Goal: Check status: Check status

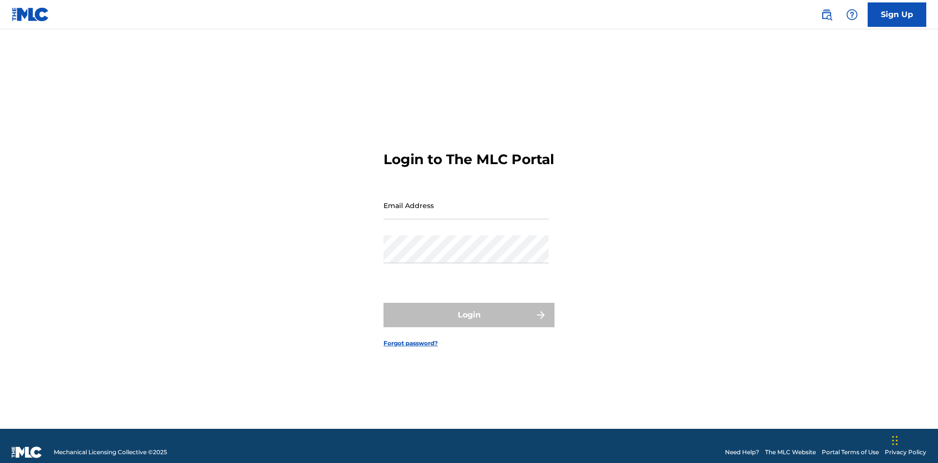
scroll to position [13, 0]
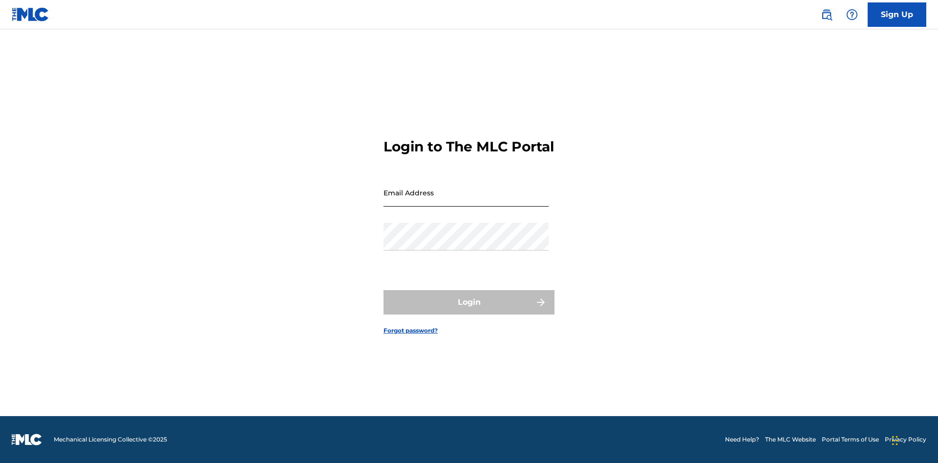
click at [466, 201] on input "Email Address" at bounding box center [466, 193] width 165 height 28
type input "[EMAIL_ADDRESS][DOMAIN_NAME]"
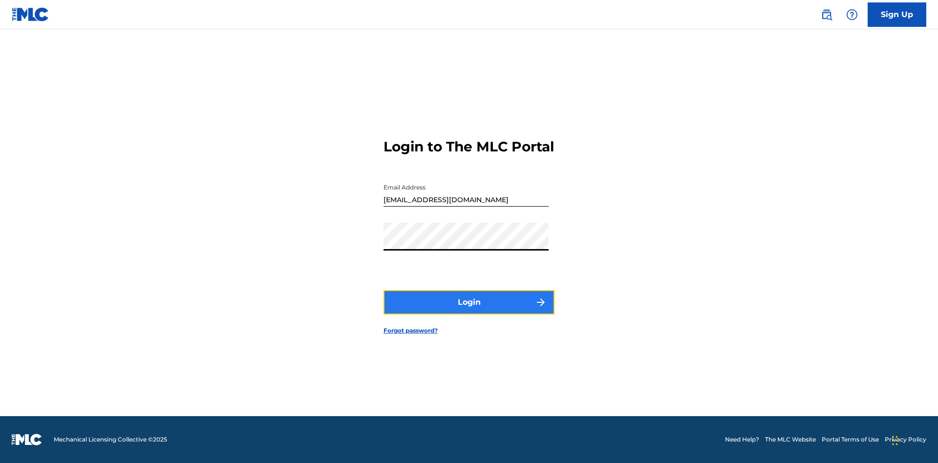
click at [469, 311] on button "Login" at bounding box center [469, 302] width 171 height 24
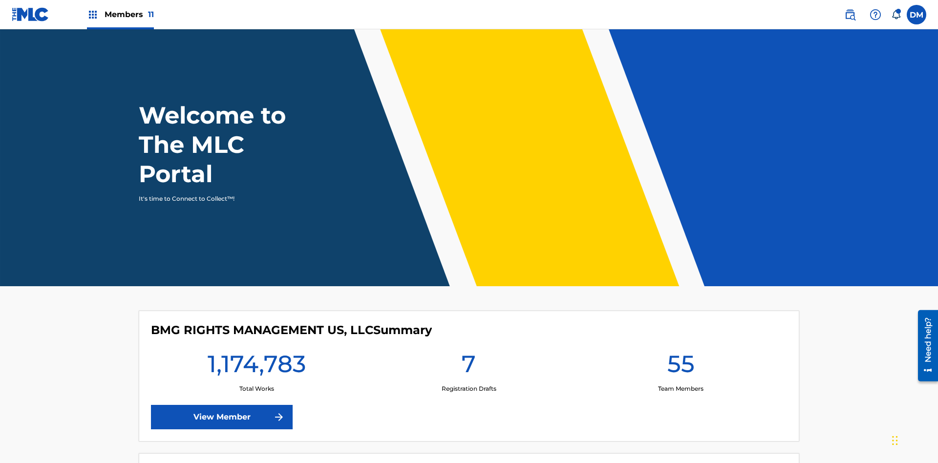
click at [120, 14] on span "Members 11" at bounding box center [129, 14] width 49 height 11
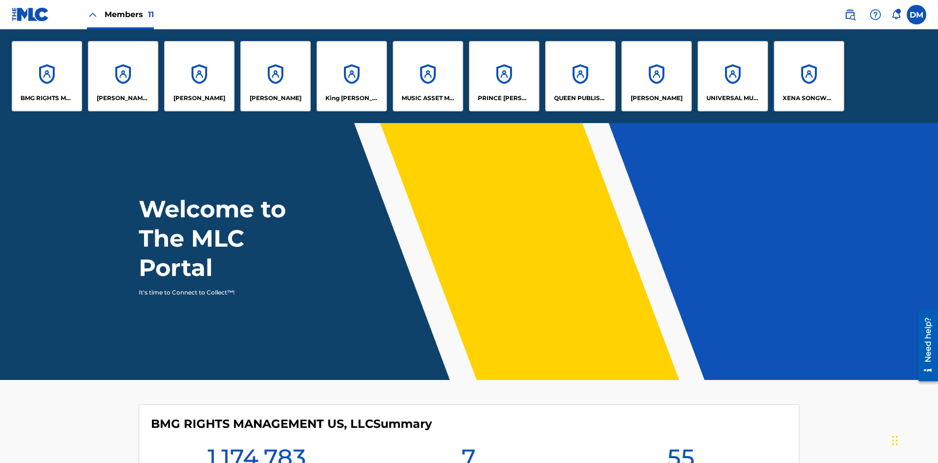
scroll to position [35, 0]
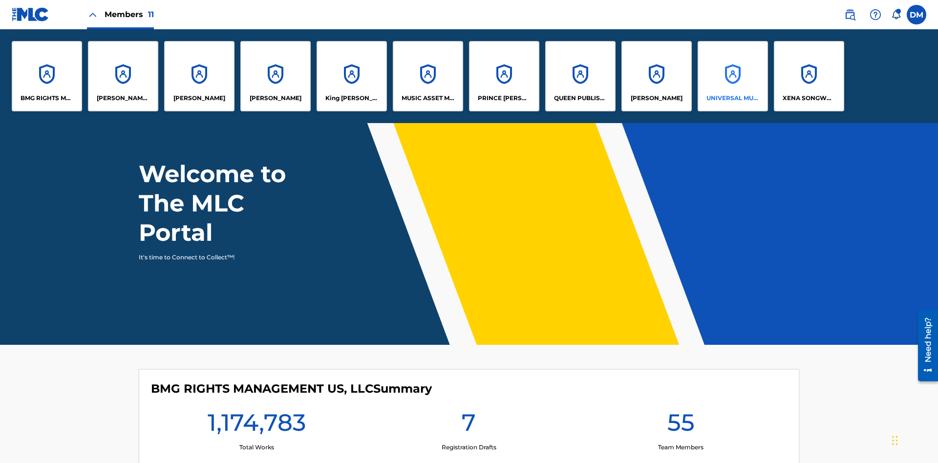
click at [733, 98] on p "UNIVERSAL MUSIC PUB GROUP" at bounding box center [733, 98] width 53 height 9
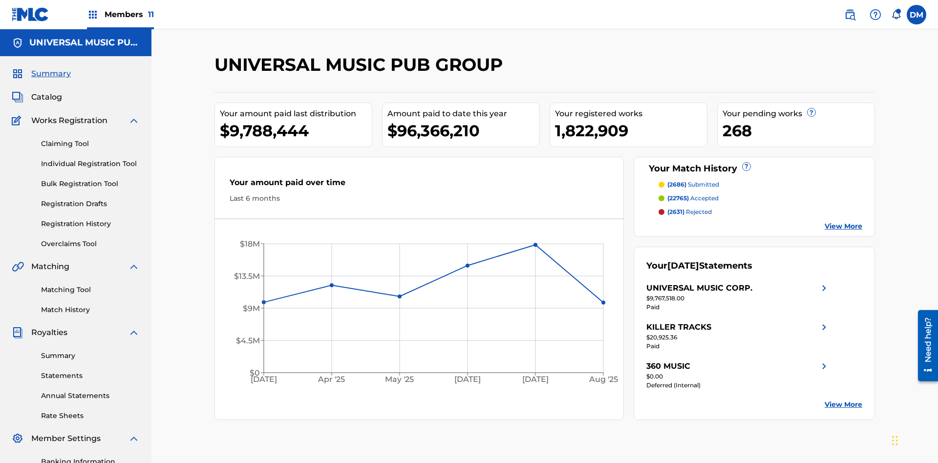
scroll to position [143, 0]
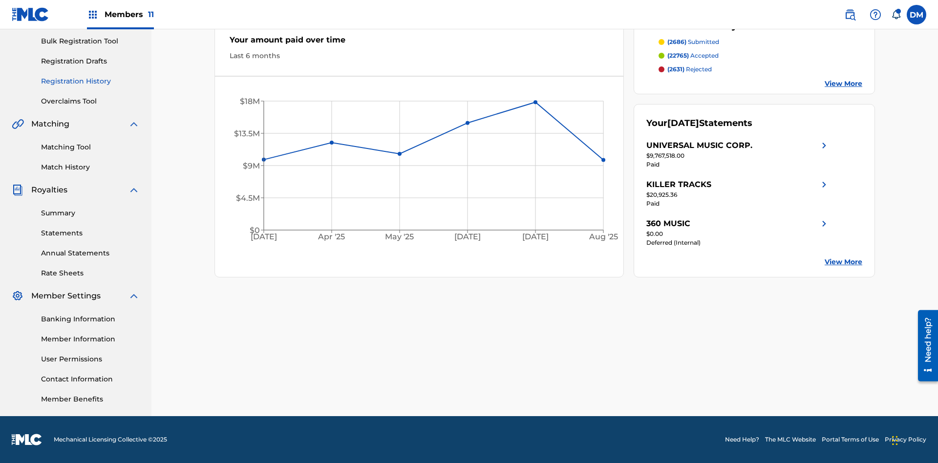
click at [90, 81] on link "Registration History" at bounding box center [90, 81] width 99 height 10
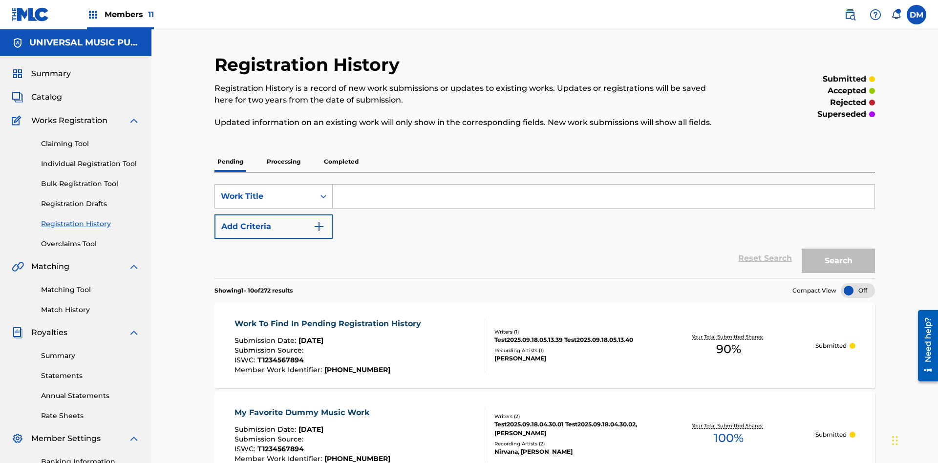
scroll to position [93, 0]
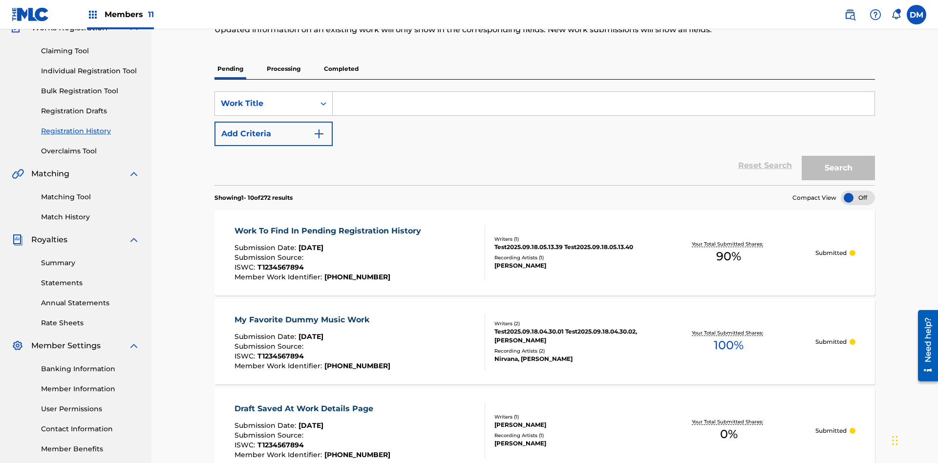
click at [283, 69] on p "Processing" at bounding box center [284, 69] width 40 height 21
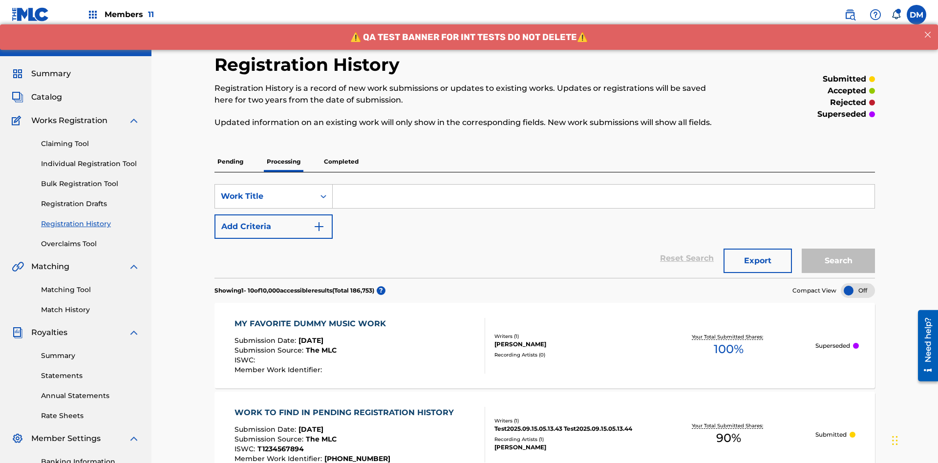
scroll to position [132, 0]
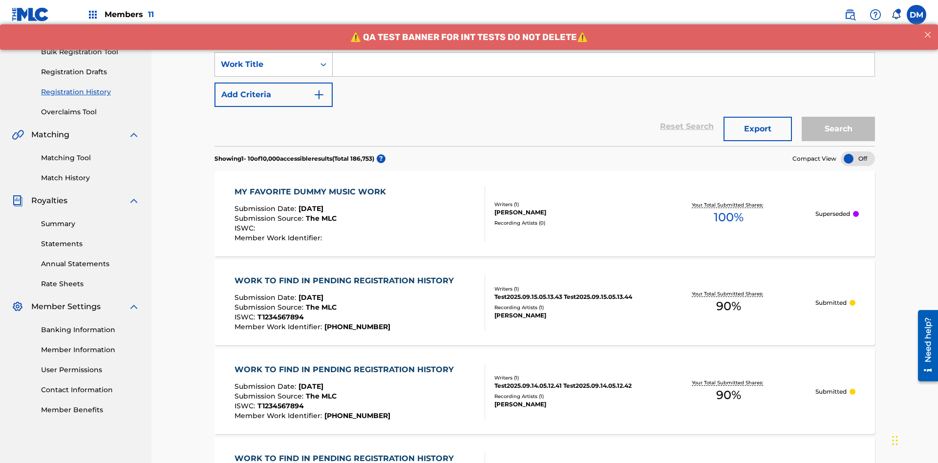
click at [265, 65] on div "Work Title" at bounding box center [265, 65] width 88 height 12
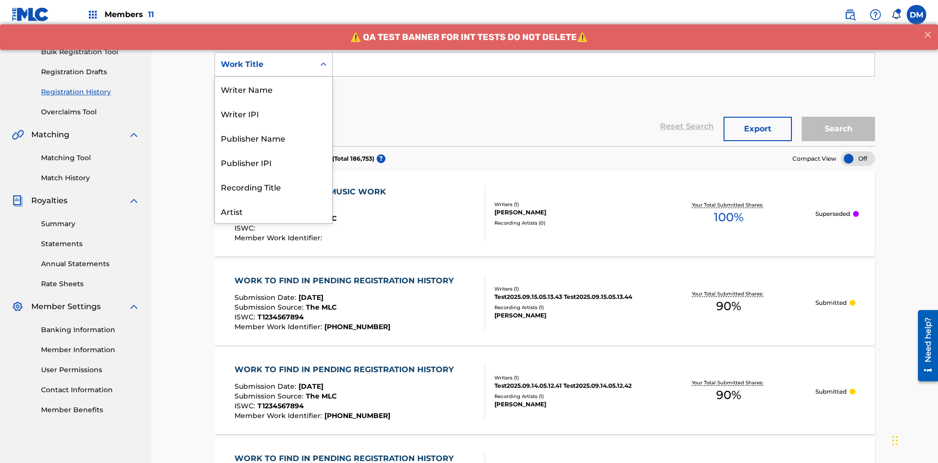
scroll to position [49, 0]
click at [274, 211] on div "Work Title" at bounding box center [273, 211] width 117 height 24
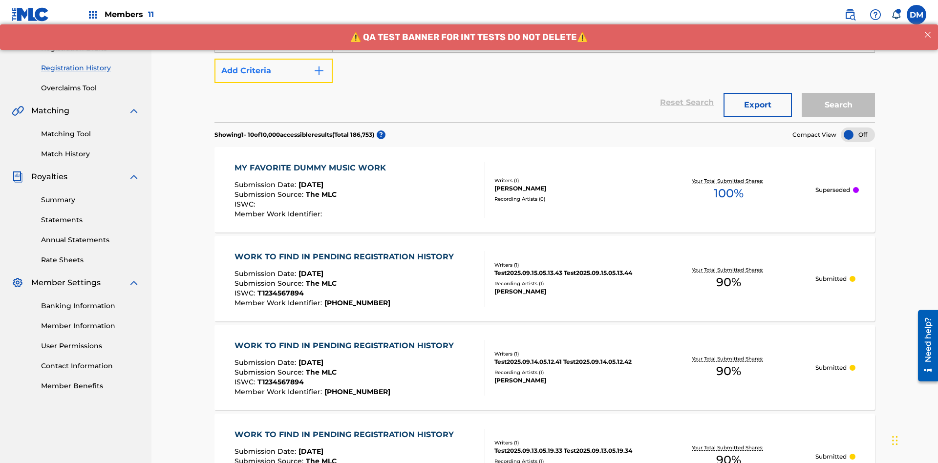
click at [274, 71] on button "Add Criteria" at bounding box center [274, 71] width 118 height 24
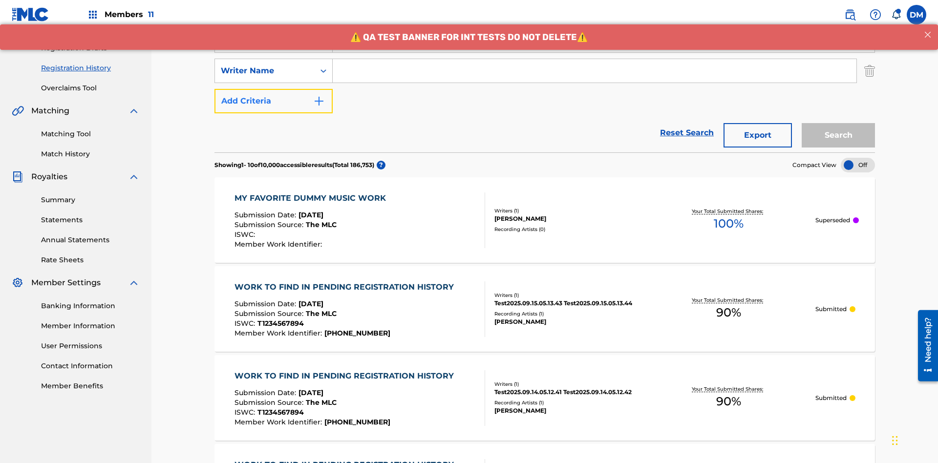
scroll to position [162, 0]
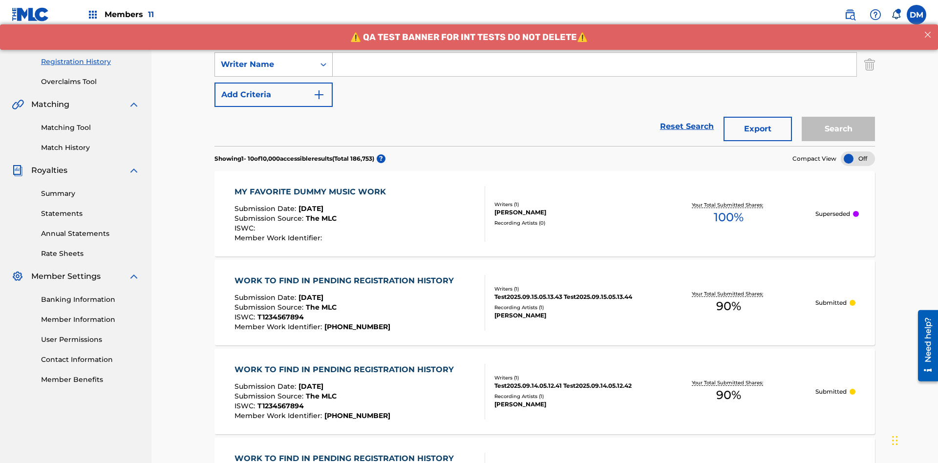
click at [265, 65] on div "Writer Name" at bounding box center [265, 65] width 88 height 12
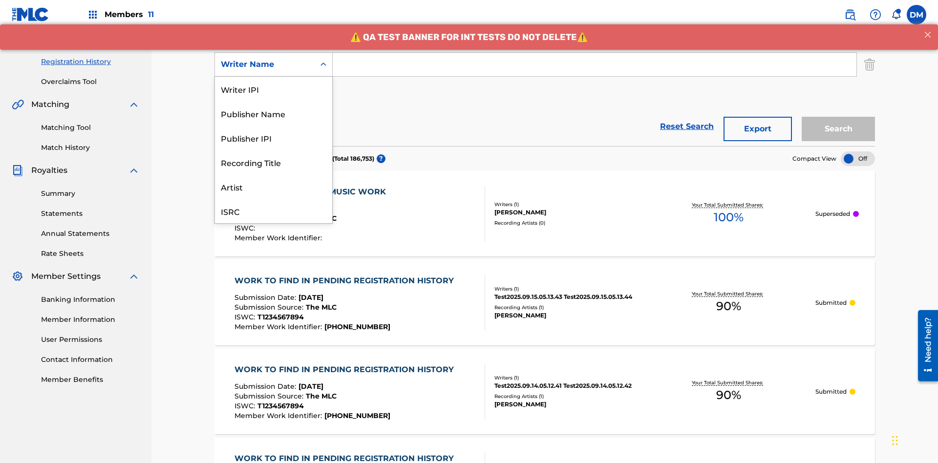
scroll to position [24, 0]
click at [274, 138] on div "Recording Title" at bounding box center [273, 138] width 117 height 24
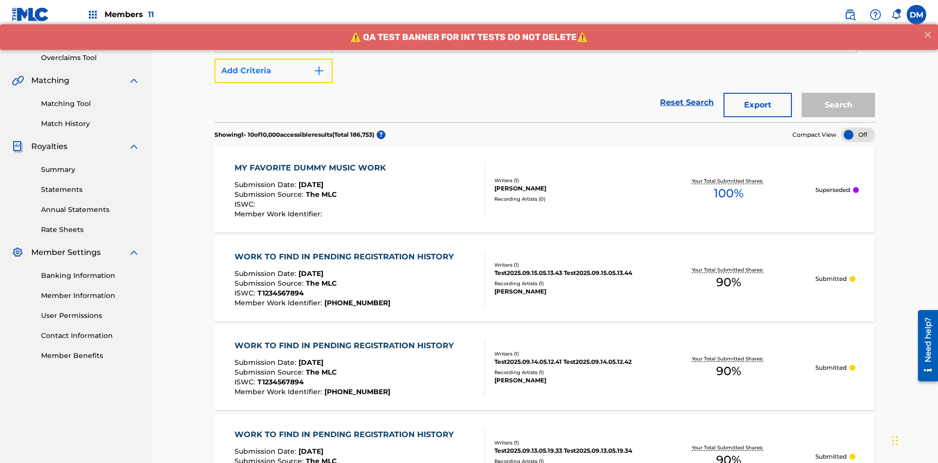
click at [274, 71] on button "Add Criteria" at bounding box center [274, 71] width 118 height 24
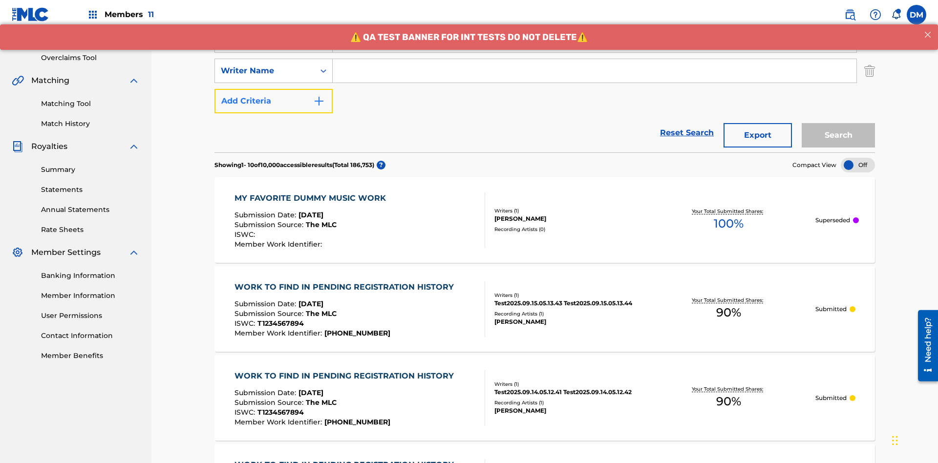
scroll to position [193, 0]
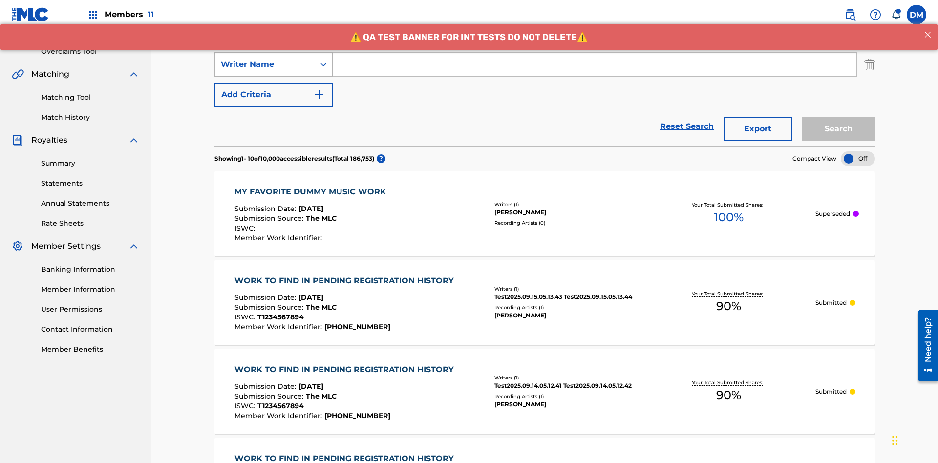
click at [265, 65] on div "Writer Name" at bounding box center [265, 65] width 88 height 12
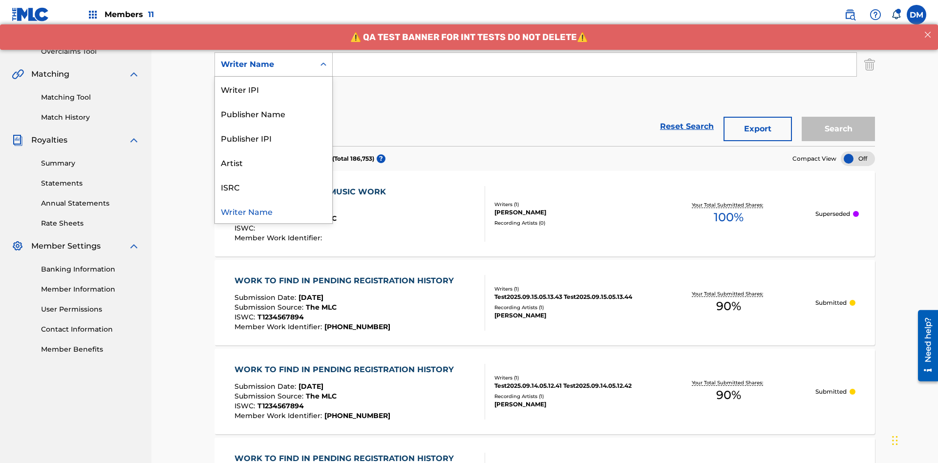
click at [274, 187] on div "ISRC" at bounding box center [273, 186] width 117 height 24
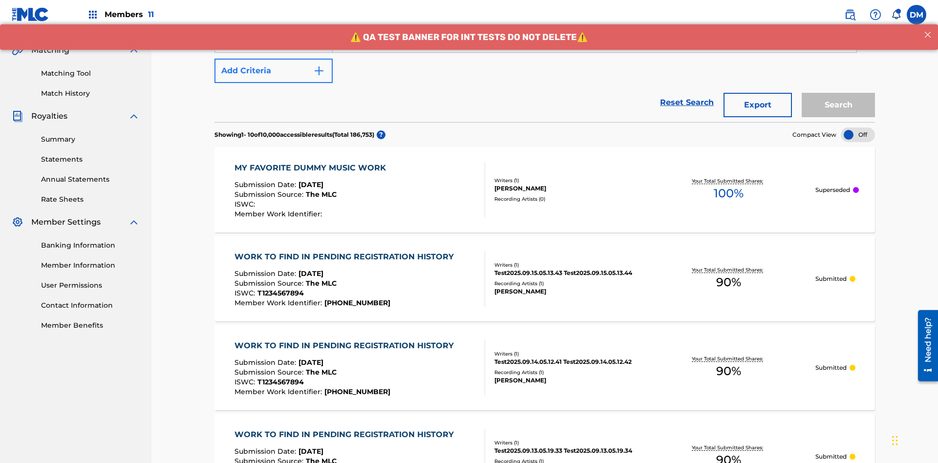
click at [274, 71] on button "Add Criteria" at bounding box center [274, 71] width 118 height 24
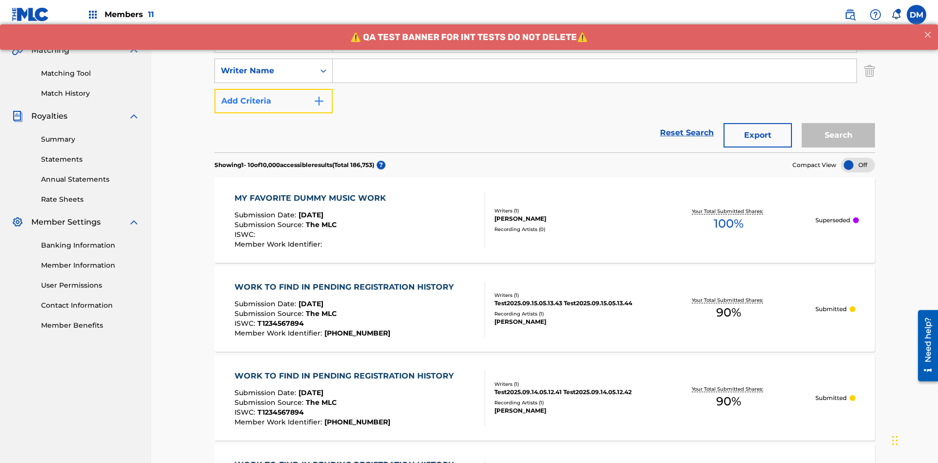
scroll to position [223, 0]
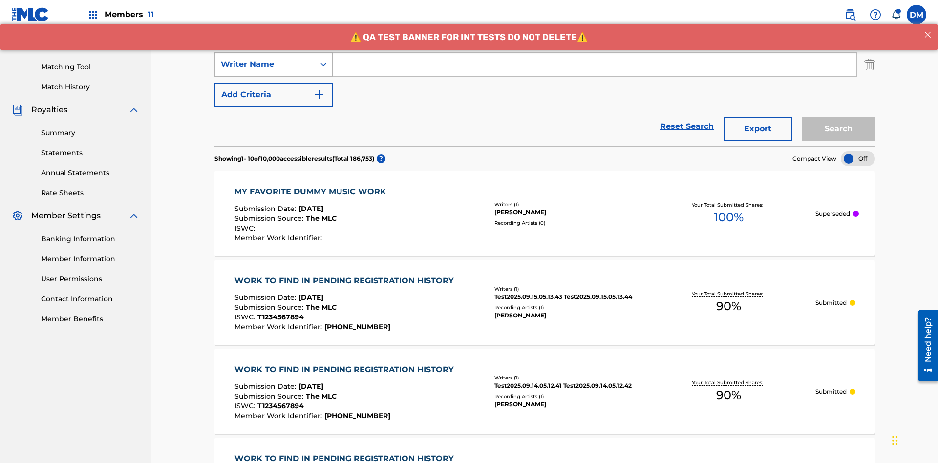
click at [265, 65] on div "Writer Name" at bounding box center [265, 65] width 88 height 12
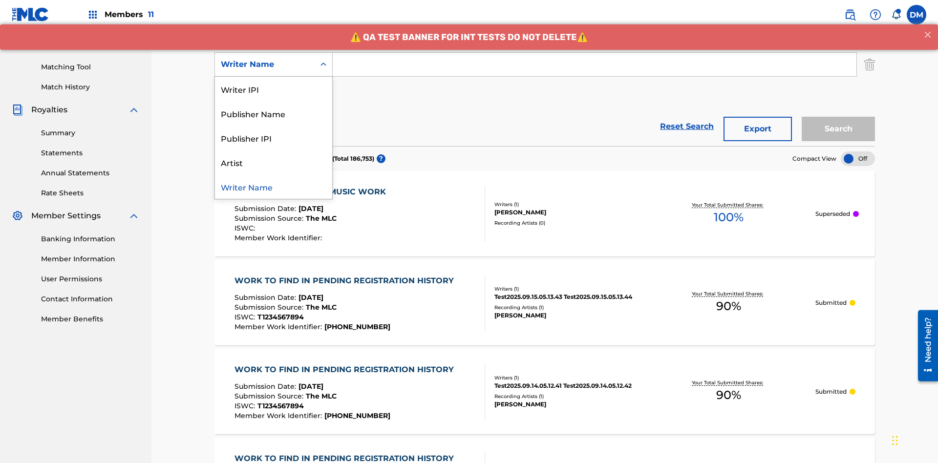
click at [274, 138] on div "Publisher IPI" at bounding box center [273, 138] width 117 height 24
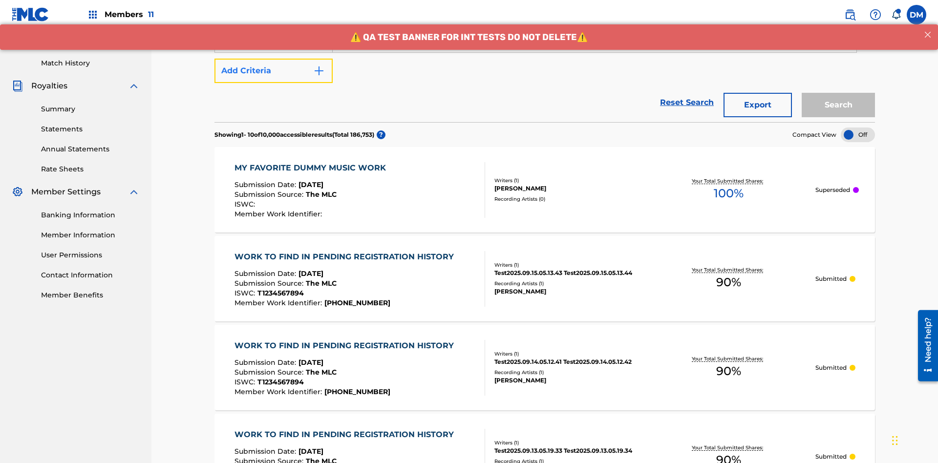
click at [274, 71] on button "Add Criteria" at bounding box center [274, 71] width 118 height 24
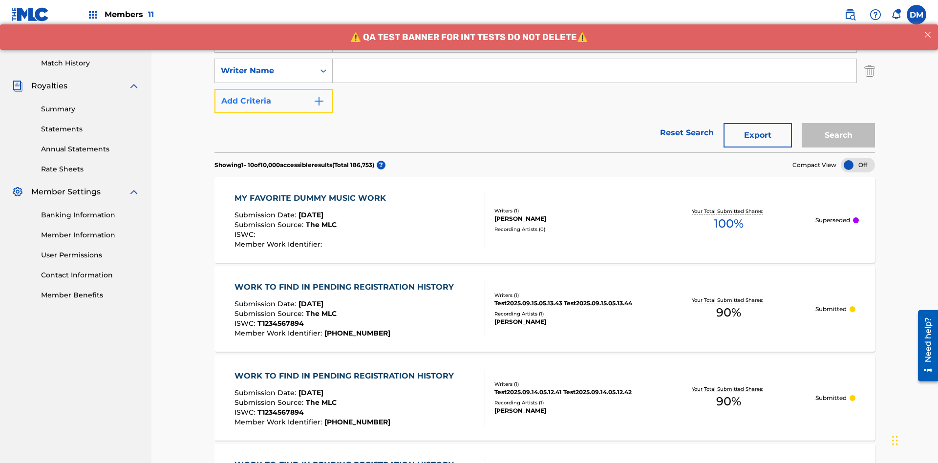
scroll to position [253, 0]
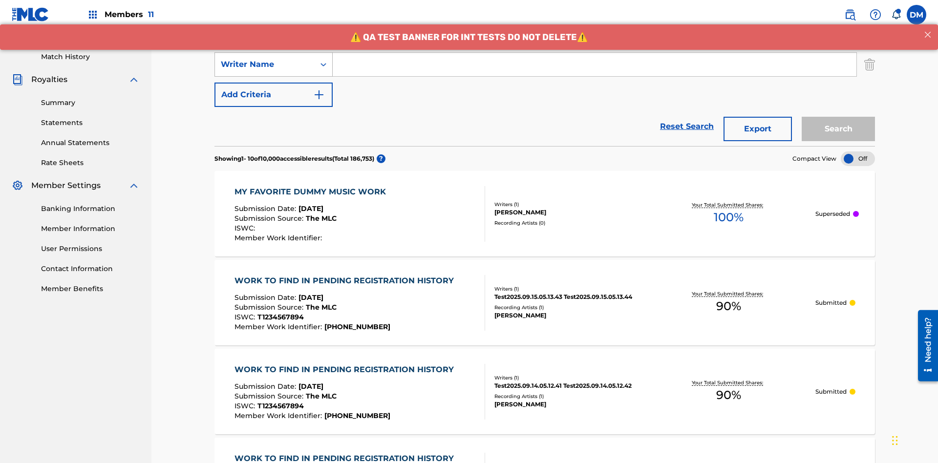
click at [265, 65] on div "Writer Name" at bounding box center [265, 65] width 88 height 12
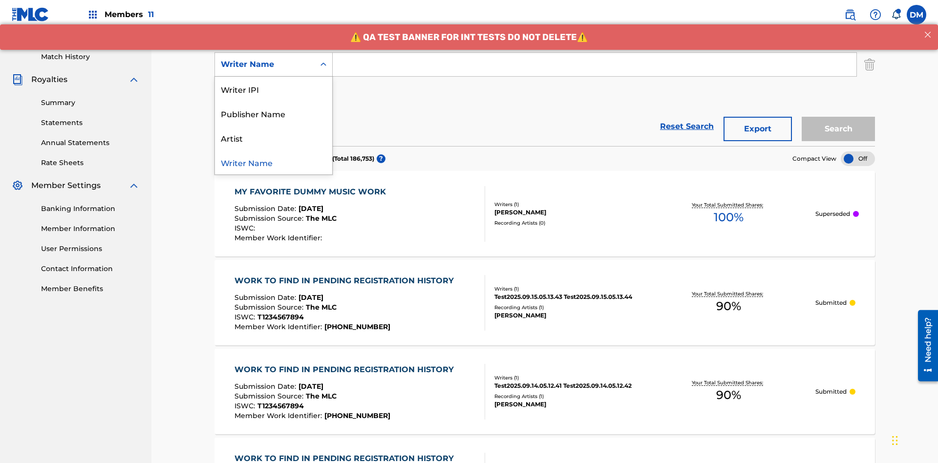
click at [274, 138] on div "Artist" at bounding box center [273, 138] width 117 height 24
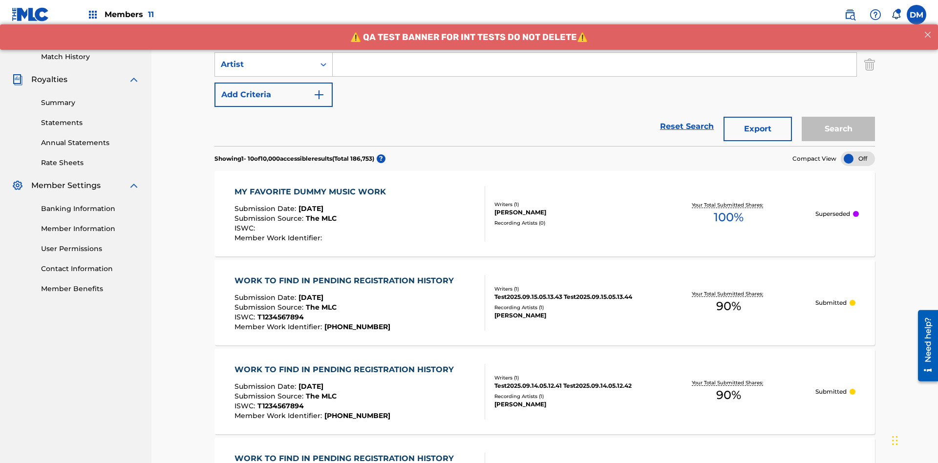
scroll to position [126, 0]
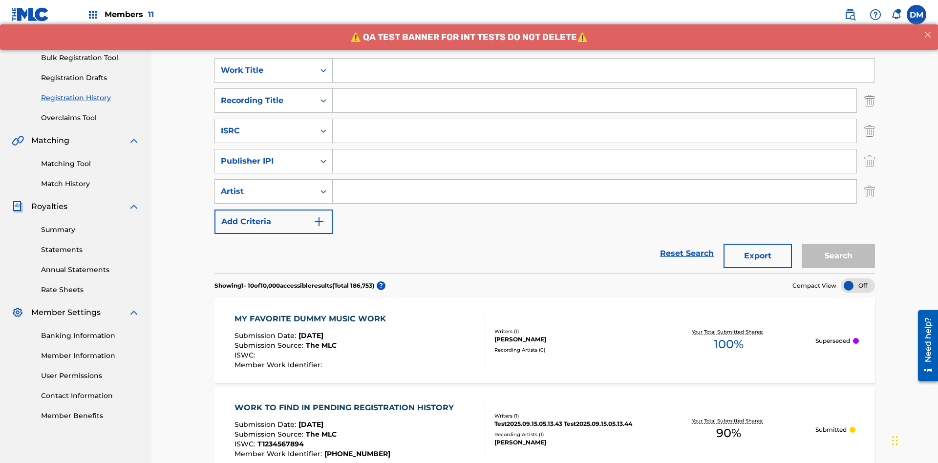
click at [604, 70] on input "Search Form" at bounding box center [604, 70] width 542 height 23
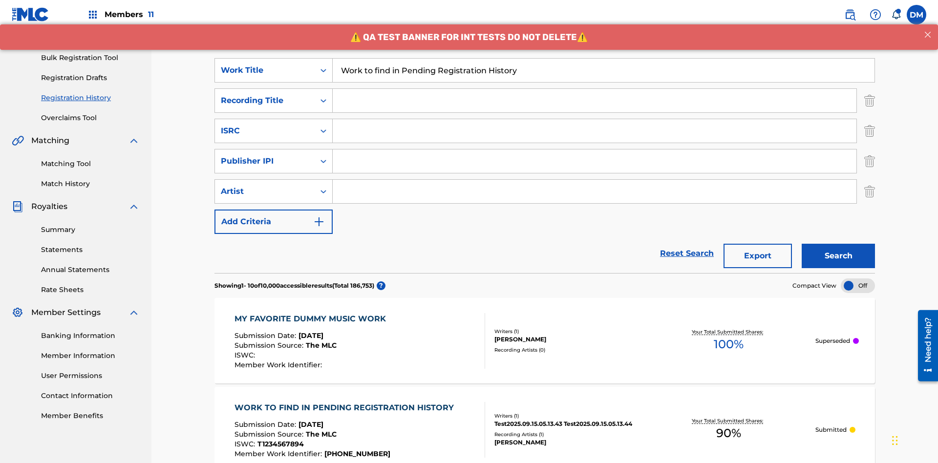
scroll to position [156, 0]
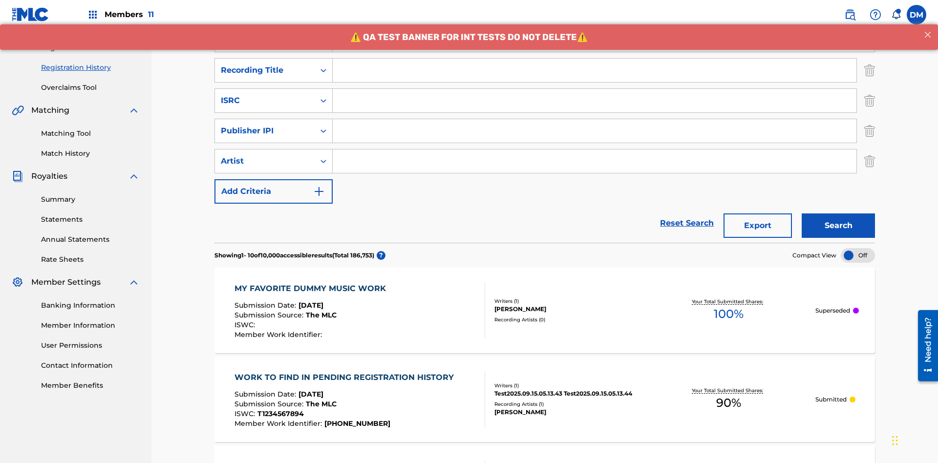
type input "Work to find in Pending Registration History"
click at [595, 70] on input "Search Form" at bounding box center [595, 70] width 524 height 23
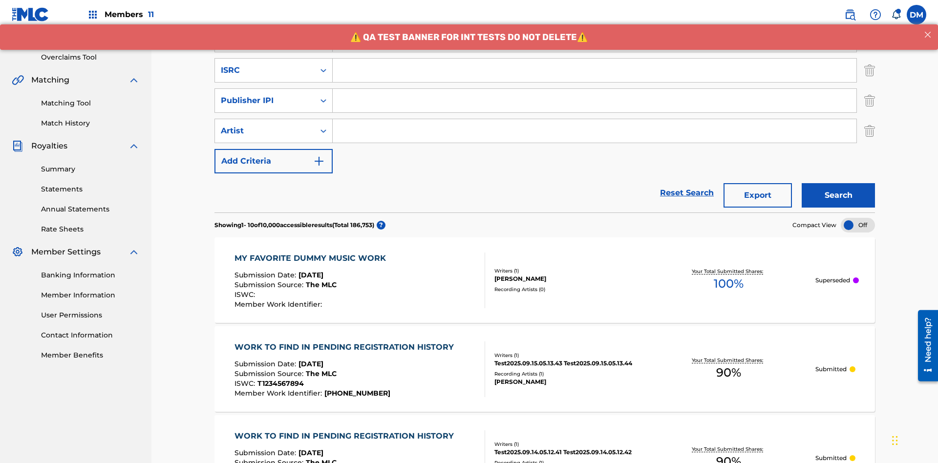
type input "Best Song Ever"
click at [595, 70] on input "Search Form" at bounding box center [595, 70] width 524 height 23
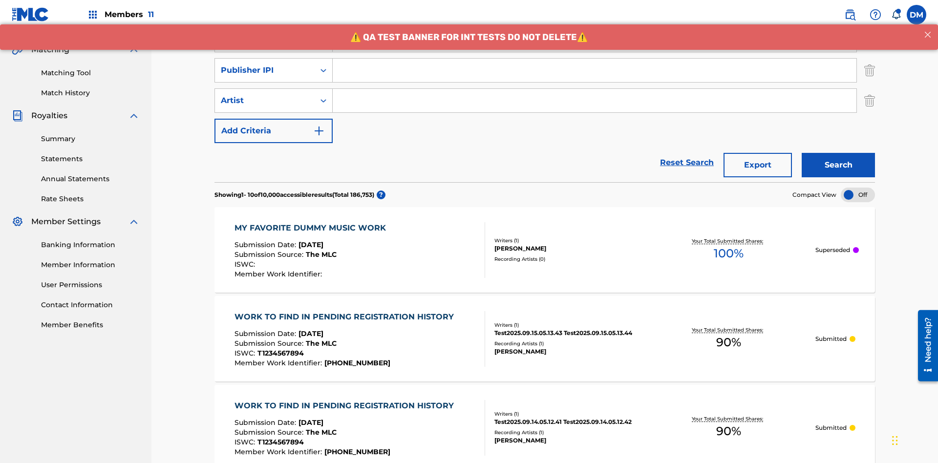
type input "AA3123123123"
click at [595, 70] on input "Search Form" at bounding box center [595, 70] width 524 height 23
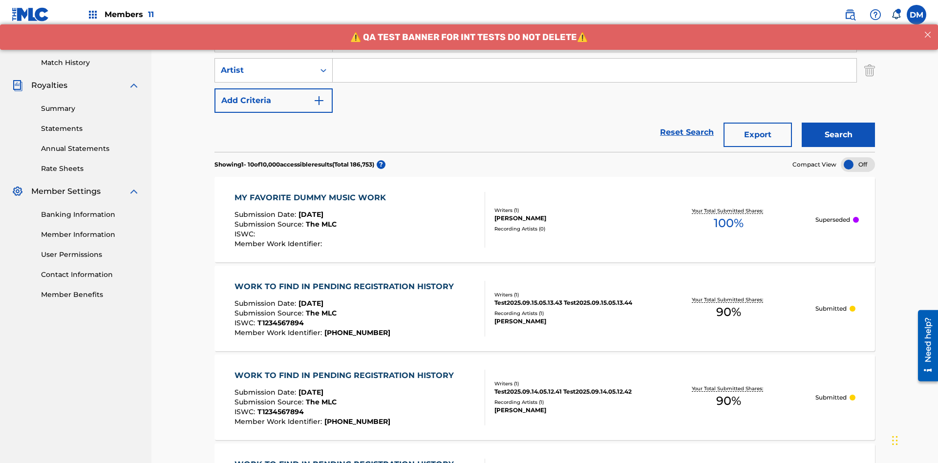
type input "00595839777"
click at [595, 70] on input "Search Form" at bounding box center [595, 70] width 524 height 23
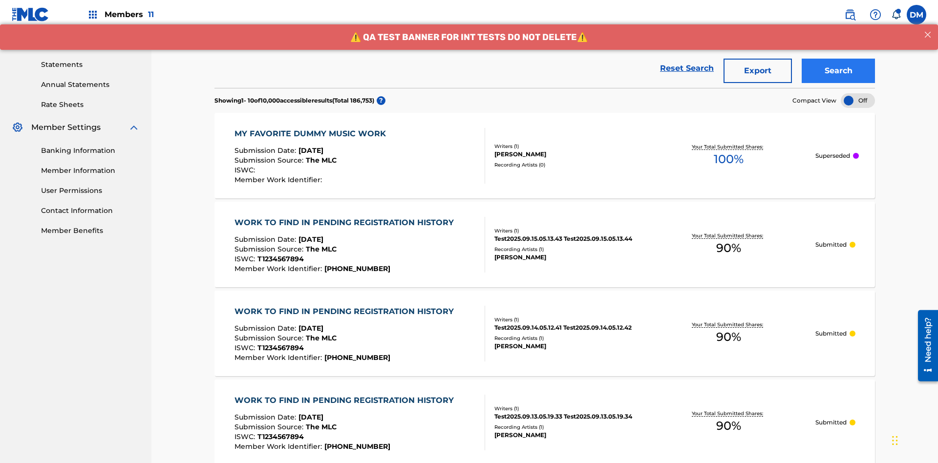
type input "[PERSON_NAME]"
click at [839, 71] on button "Search" at bounding box center [838, 71] width 73 height 24
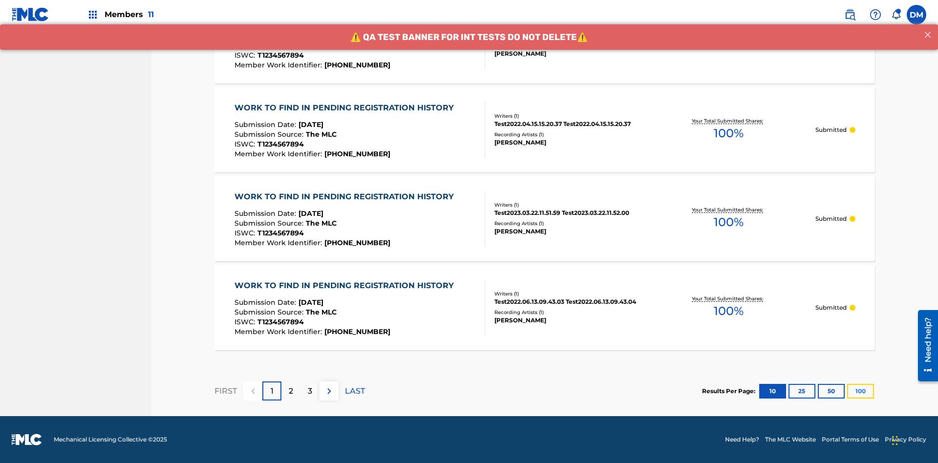
click at [847, 391] on button "100" at bounding box center [860, 391] width 27 height 15
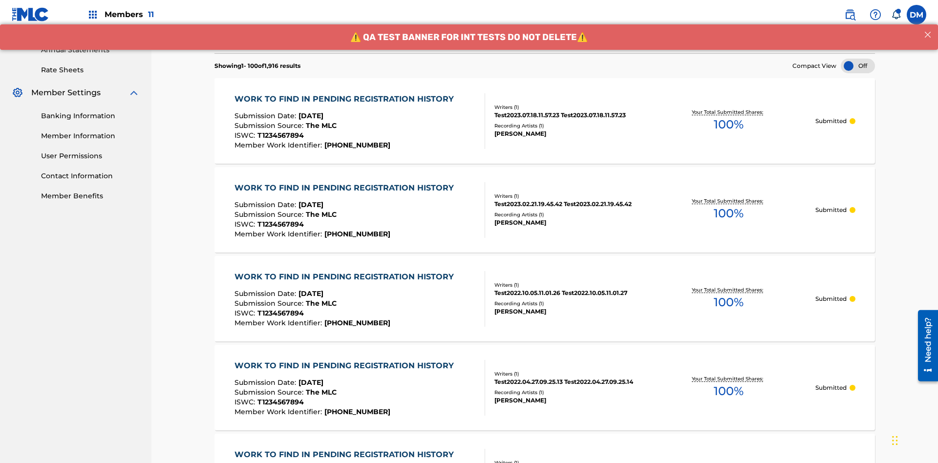
scroll to position [1381, 0]
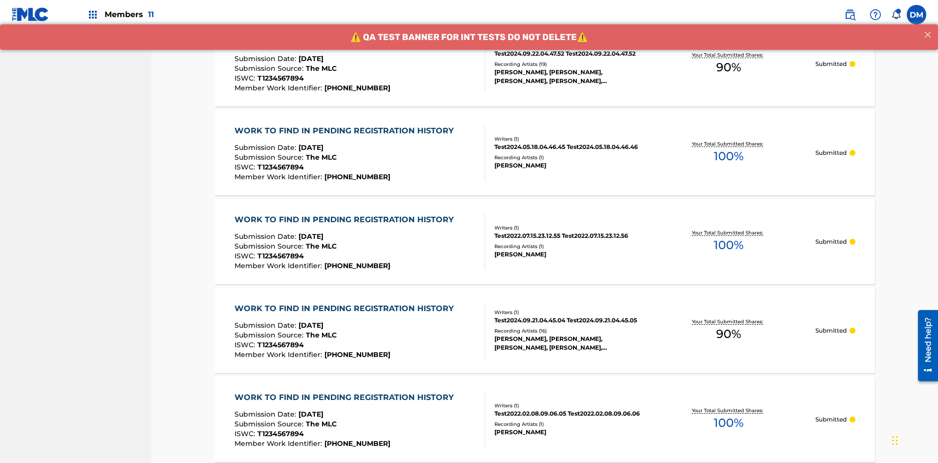
click at [729, 67] on span "90 %" at bounding box center [728, 68] width 25 height 18
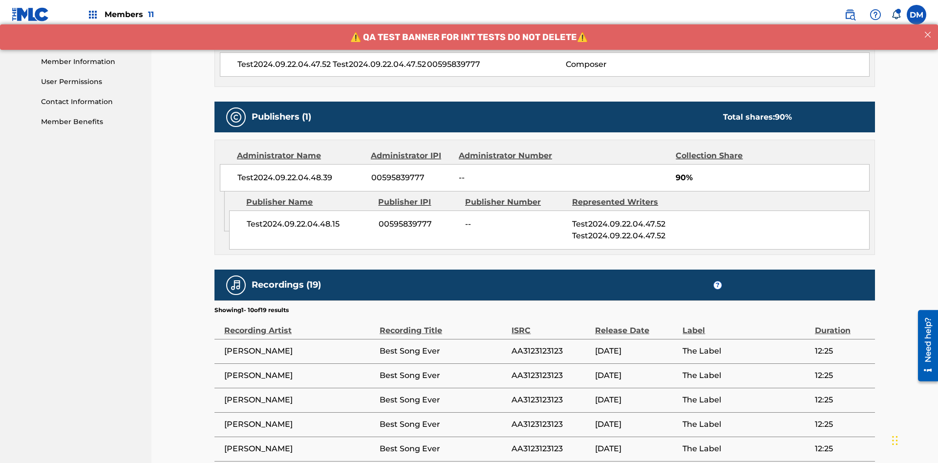
scroll to position [580, 0]
